Goal: Task Accomplishment & Management: Use online tool/utility

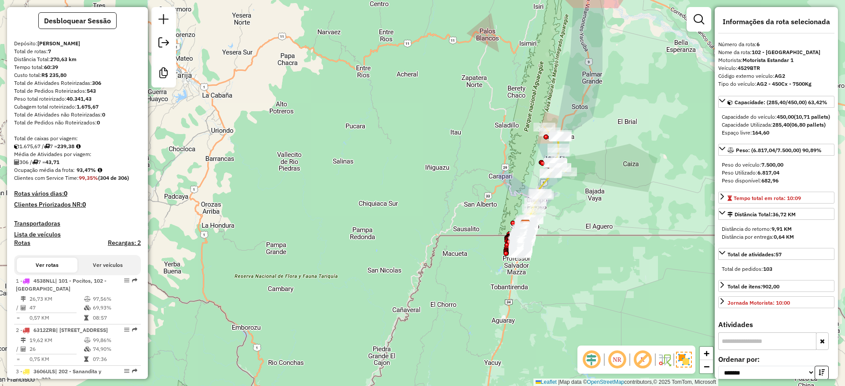
scroll to position [17, 0]
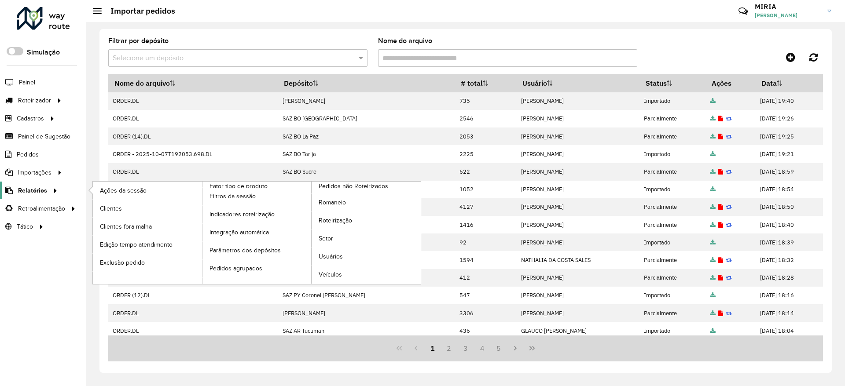
click at [50, 193] on icon at bounding box center [53, 189] width 7 height 13
click at [333, 220] on span "Roteirização" at bounding box center [336, 220] width 36 height 9
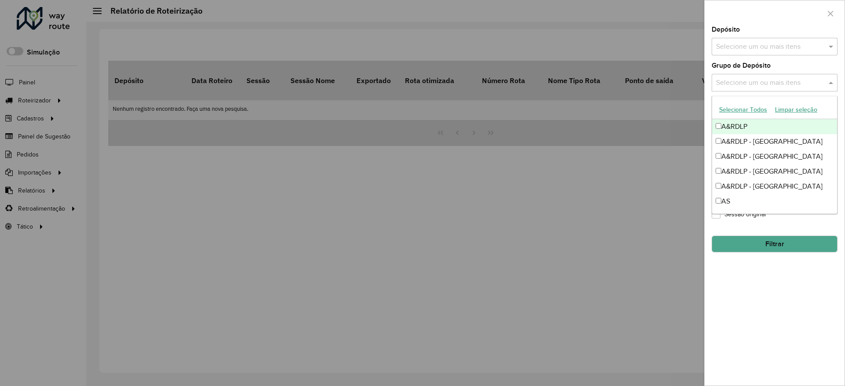
click at [830, 81] on span at bounding box center [831, 82] width 11 height 11
click at [774, 140] on div "A&RDLP - [GEOGRAPHIC_DATA]" at bounding box center [774, 141] width 125 height 15
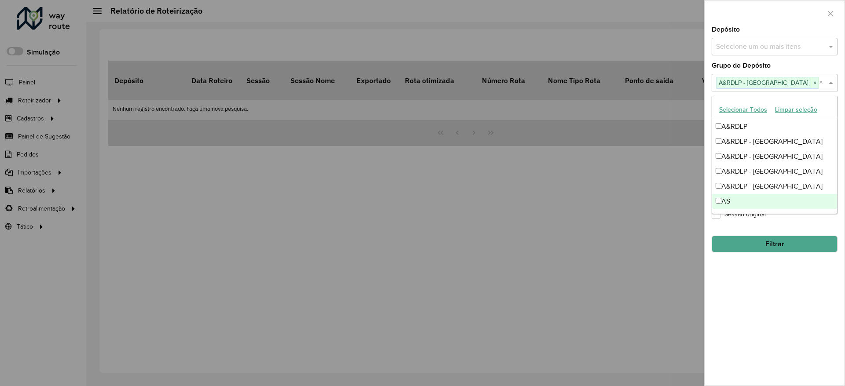
click at [779, 285] on div "**********" at bounding box center [774, 205] width 140 height 359
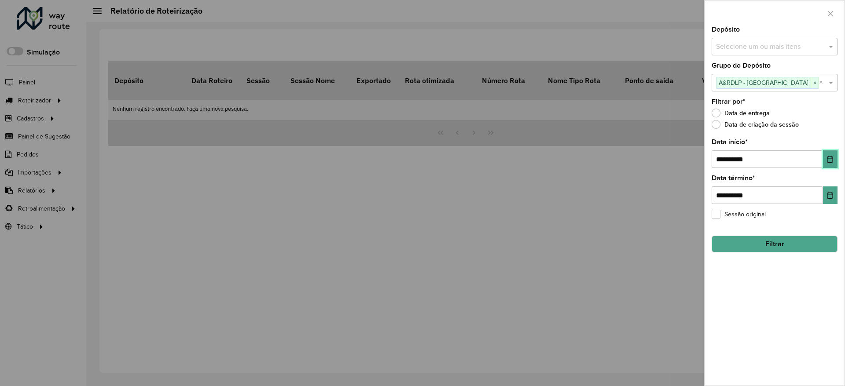
click at [832, 160] on icon "Choose Date" at bounding box center [830, 159] width 6 height 7
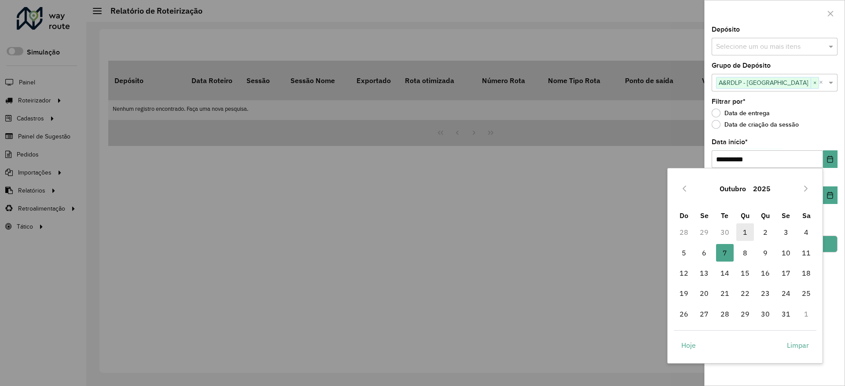
click at [747, 229] on span "1" at bounding box center [745, 232] width 18 height 18
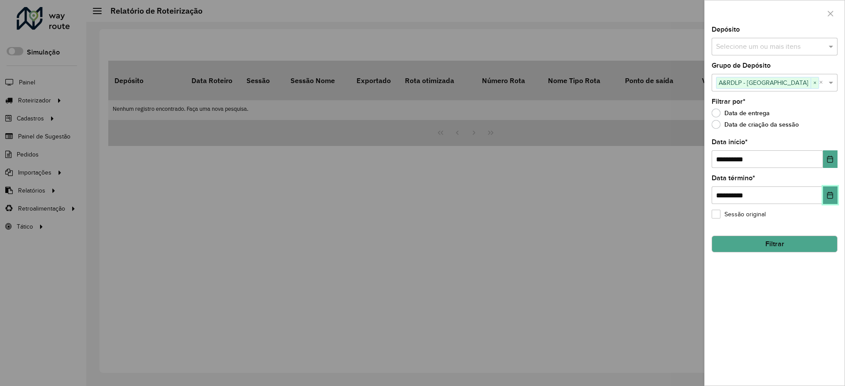
click at [830, 193] on icon "Choose Date" at bounding box center [829, 195] width 7 height 7
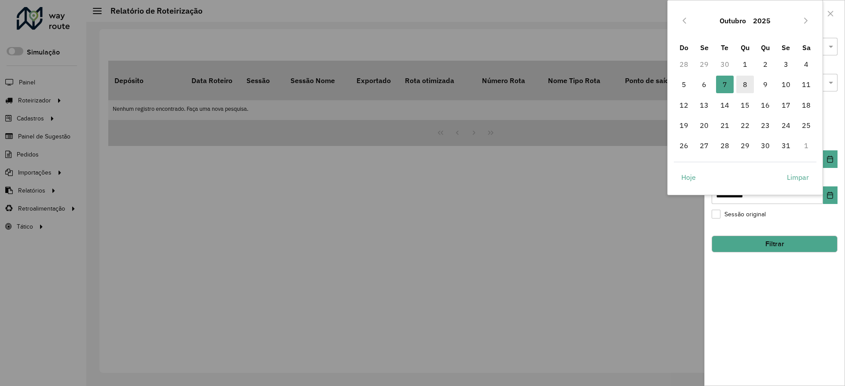
click at [750, 82] on span "8" at bounding box center [745, 85] width 18 height 18
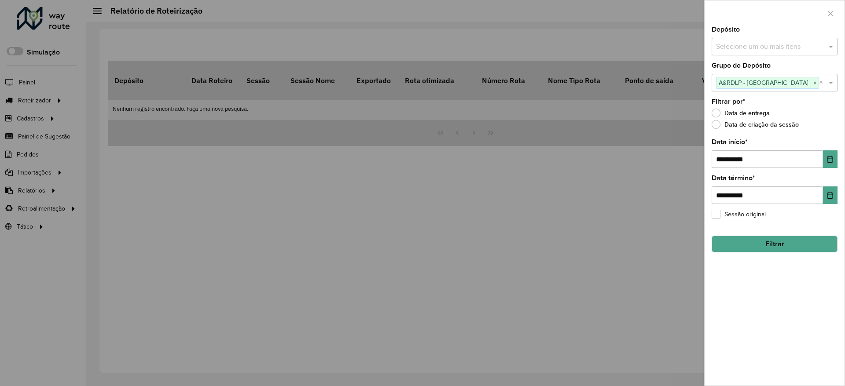
click at [789, 246] on button "Filtrar" at bounding box center [774, 244] width 126 height 17
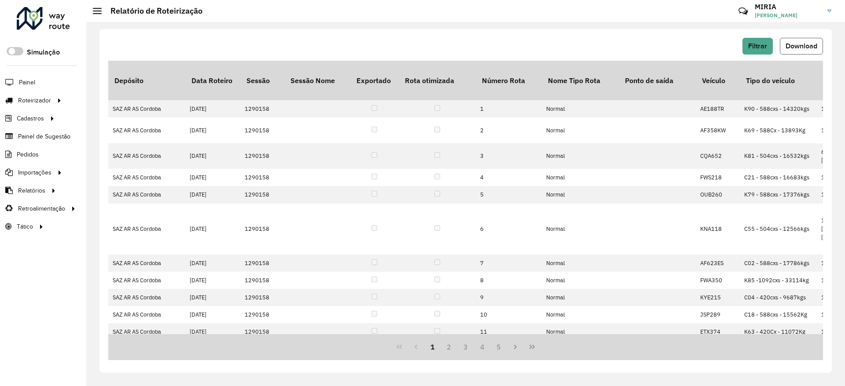
click at [801, 48] on span "Download" at bounding box center [801, 45] width 32 height 7
